Goal: Information Seeking & Learning: Learn about a topic

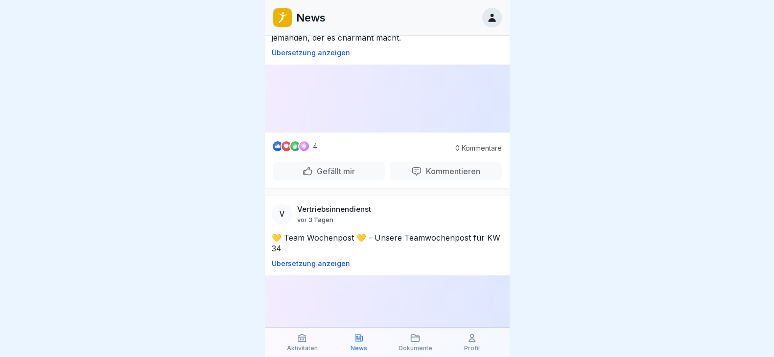
scroll to position [184, 0]
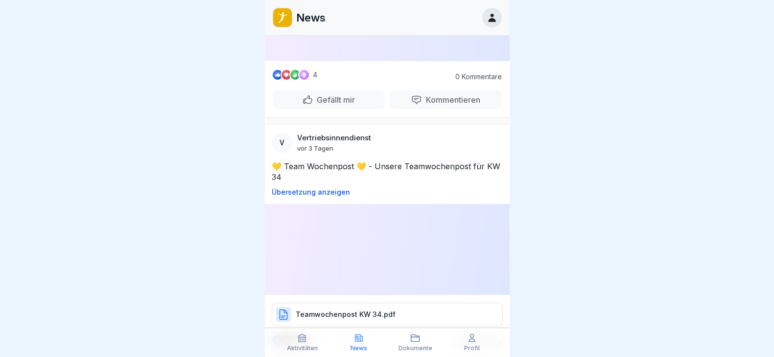
click at [322, 310] on p "Teamwochenpost KW 34.pdf" at bounding box center [346, 315] width 100 height 10
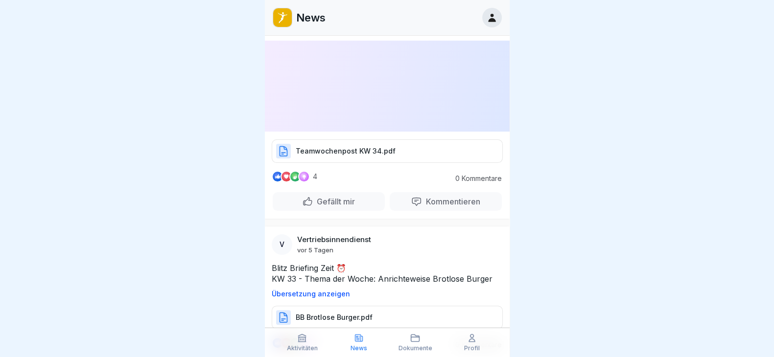
scroll to position [367, 0]
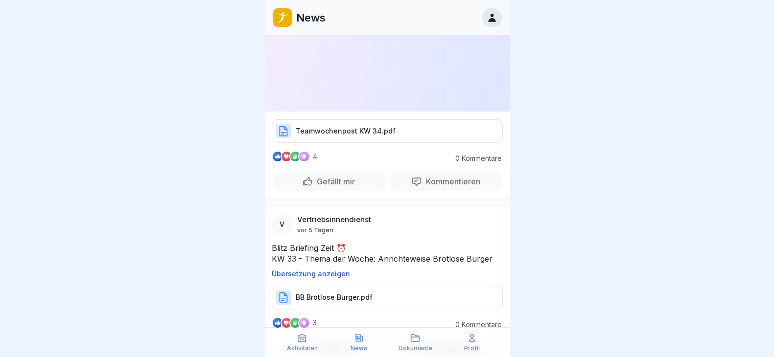
click at [338, 293] on p "BB Brotlose Burger.pdf" at bounding box center [334, 298] width 77 height 10
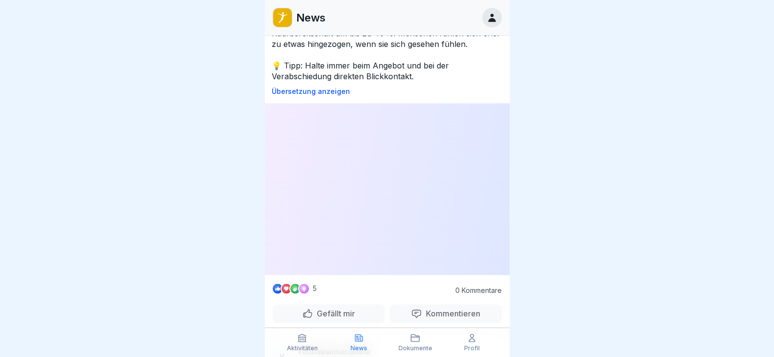
scroll to position [0, 0]
click at [564, 117] on div at bounding box center [387, 178] width 774 height 357
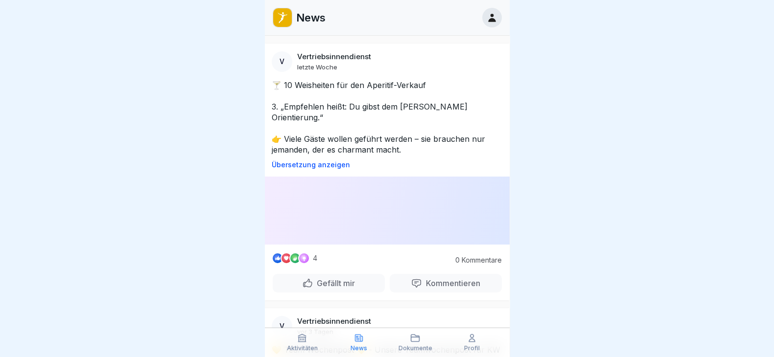
click at [267, 80] on div "🍸 10 Weisheiten für den Aperitif-Verkauf 3. „Empfehlen heißt: Du gibst dem [PER…" at bounding box center [387, 124] width 245 height 89
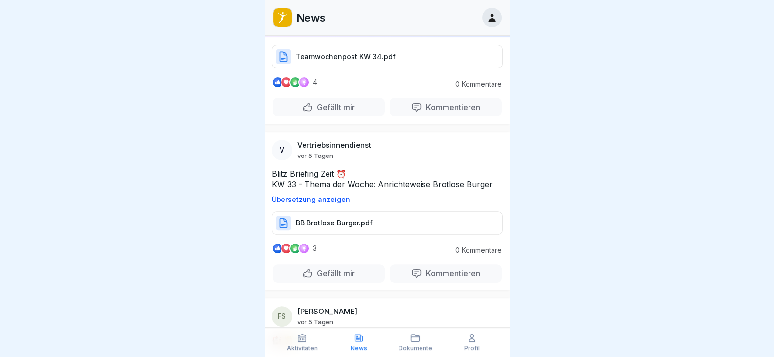
scroll to position [428, 0]
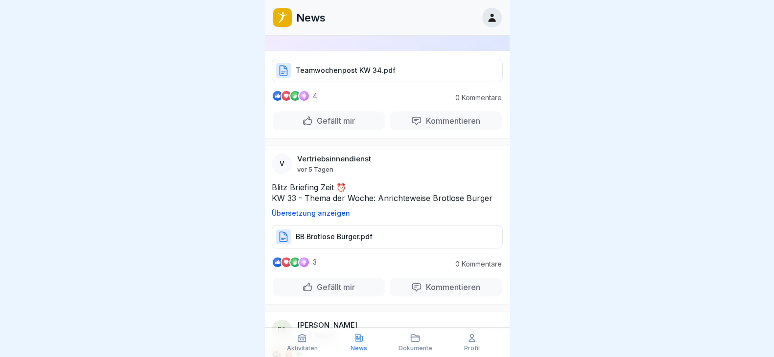
click at [531, 227] on div at bounding box center [387, 178] width 774 height 357
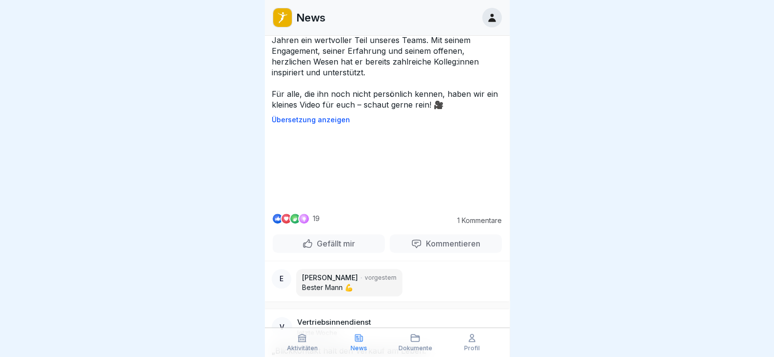
scroll to position [1040, 0]
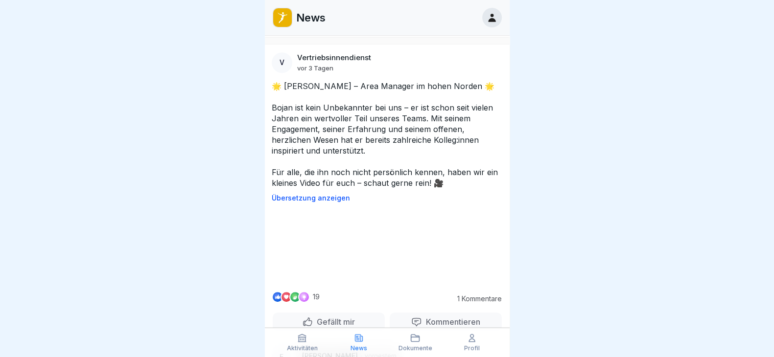
click at [388, 210] on video at bounding box center [387, 246] width 147 height 73
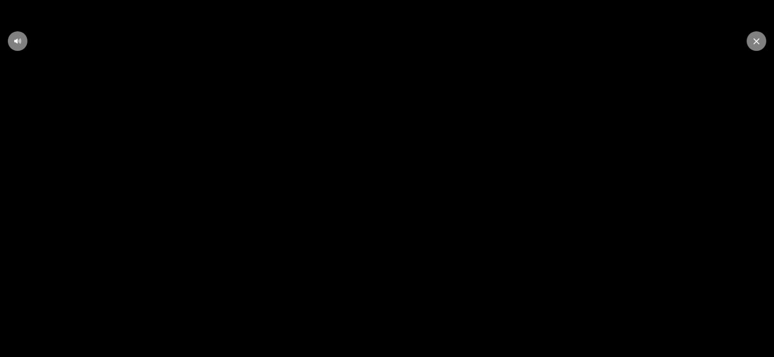
click at [752, 40] on div at bounding box center [757, 41] width 20 height 20
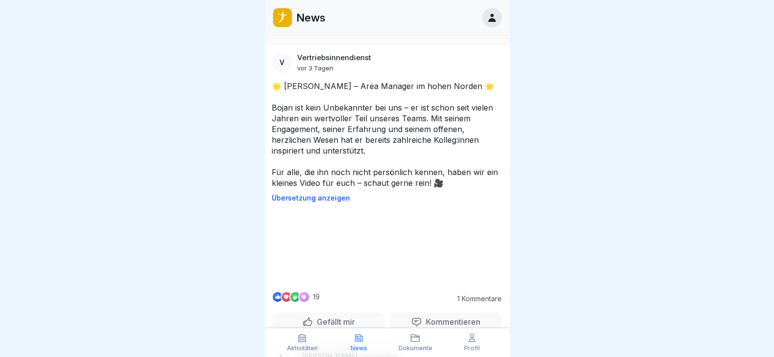
click at [330, 213] on video at bounding box center [387, 246] width 147 height 73
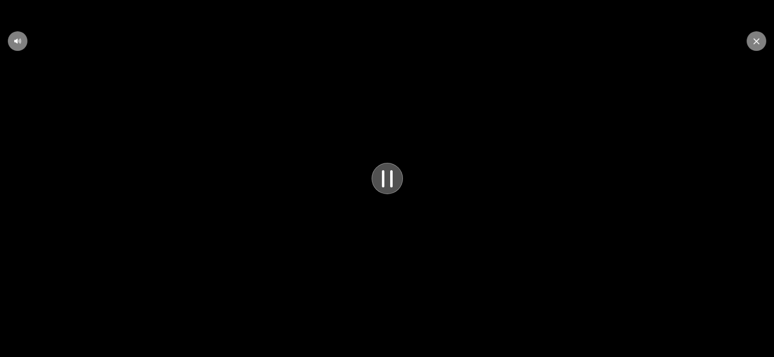
click at [387, 185] on icon at bounding box center [387, 178] width 8 height 15
click at [748, 44] on div at bounding box center [757, 41] width 20 height 20
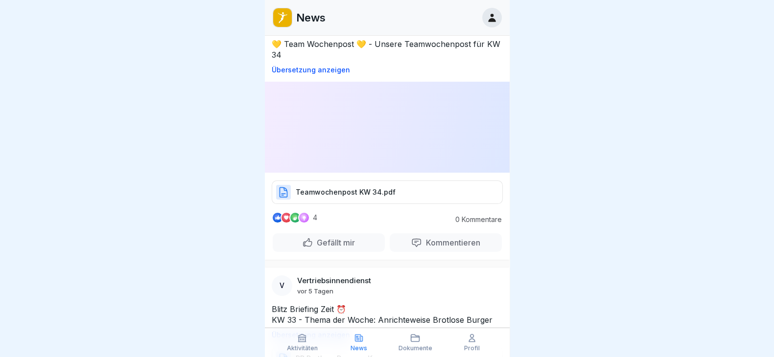
scroll to position [0, 0]
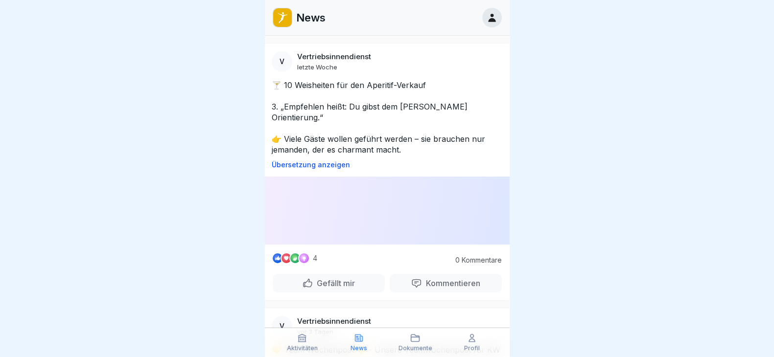
click at [630, 70] on div at bounding box center [387, 178] width 774 height 357
